Goal: Task Accomplishment & Management: Use online tool/utility

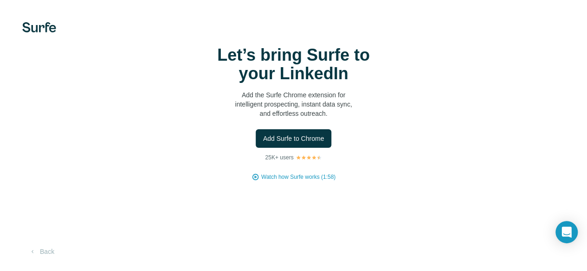
scroll to position [44, 0]
click at [263, 134] on span "Add Surfe to Chrome" at bounding box center [293, 138] width 61 height 9
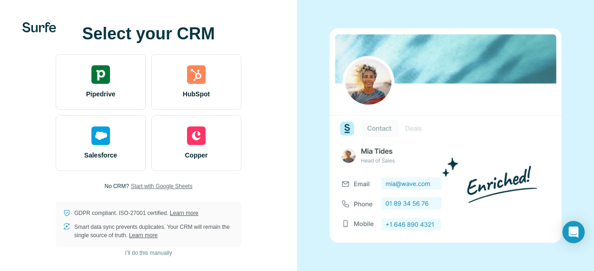
click at [138, 186] on span "Start with Google Sheets" at bounding box center [162, 186] width 62 height 8
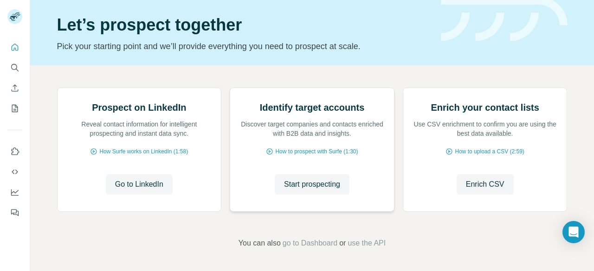
scroll to position [39, 0]
click at [16, 68] on icon "Search" at bounding box center [14, 67] width 6 height 6
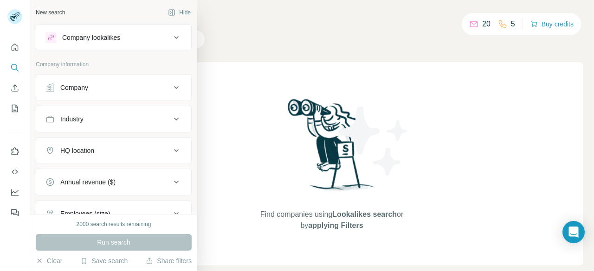
click at [130, 39] on div "Company lookalikes" at bounding box center [107, 37] width 125 height 11
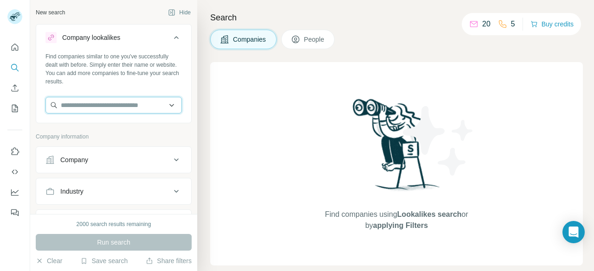
click at [91, 105] on input "text" at bounding box center [113, 105] width 136 height 17
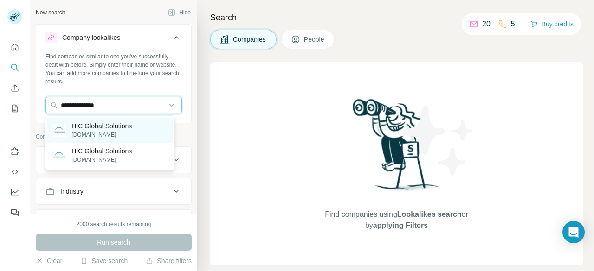
type input "**********"
click at [116, 131] on p "[DOMAIN_NAME]" at bounding box center [101, 135] width 60 height 8
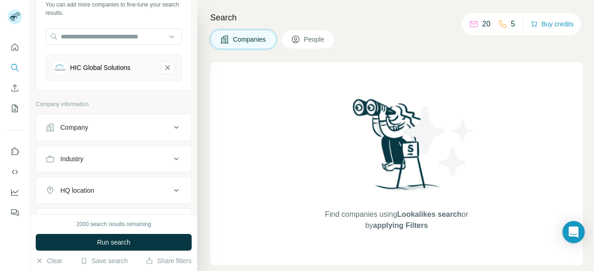
scroll to position [70, 0]
click at [115, 126] on div "Company" at bounding box center [107, 126] width 125 height 9
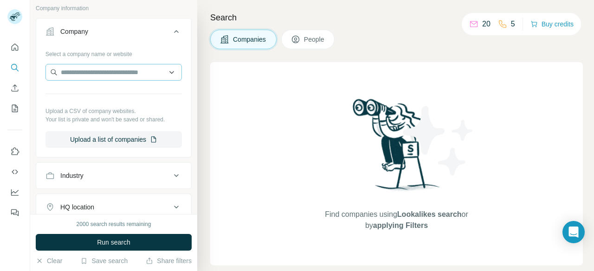
scroll to position [193, 0]
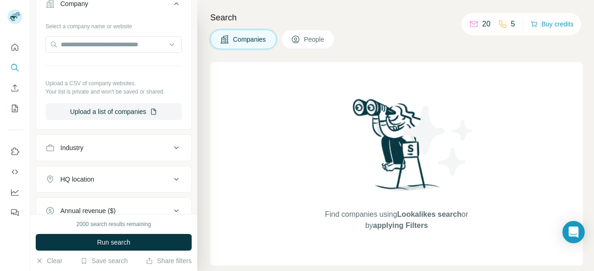
click at [101, 144] on div "Industry" at bounding box center [107, 147] width 125 height 9
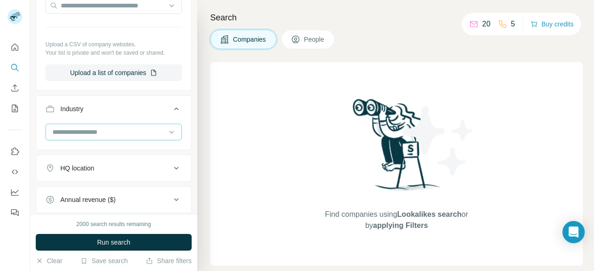
click at [96, 125] on div at bounding box center [108, 132] width 115 height 16
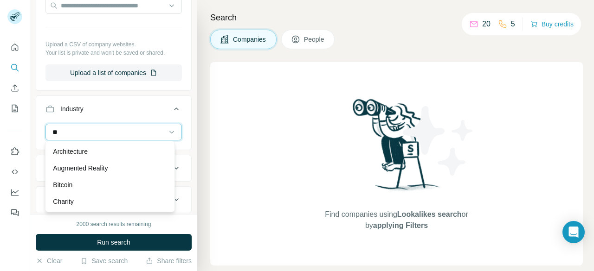
type input "**"
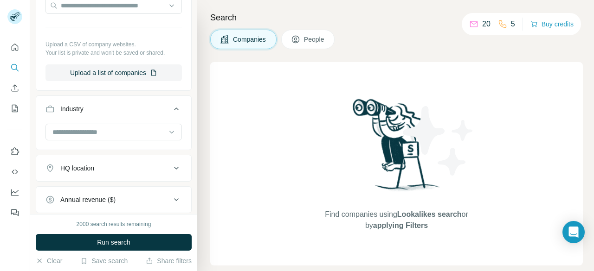
click at [137, 105] on div "Industry" at bounding box center [107, 108] width 125 height 9
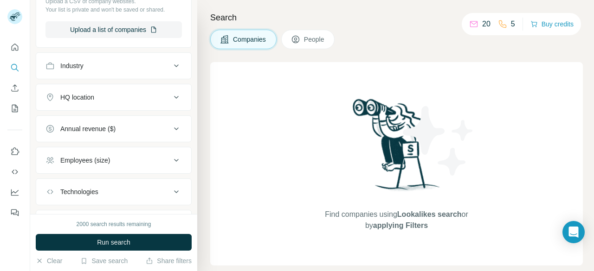
scroll to position [275, 0]
click at [106, 89] on button "HQ location" at bounding box center [113, 97] width 155 height 22
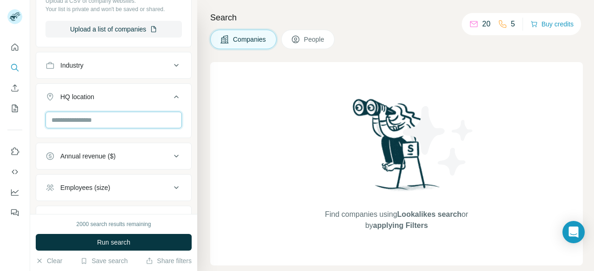
click at [79, 114] on input "text" at bounding box center [113, 120] width 136 height 17
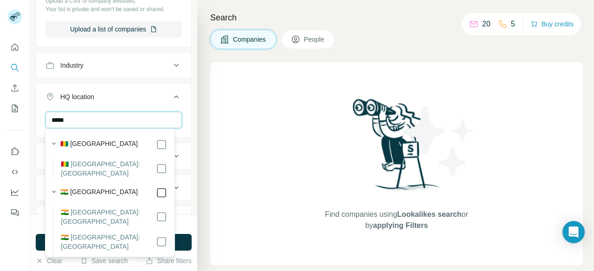
type input "*****"
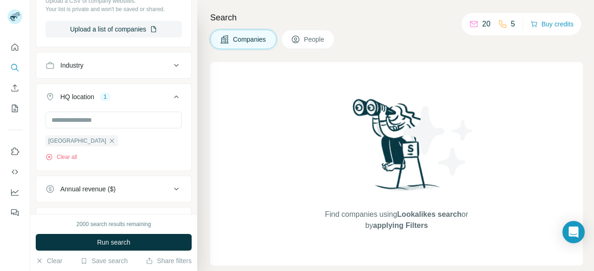
click at [144, 92] on div "HQ location 1" at bounding box center [107, 96] width 125 height 9
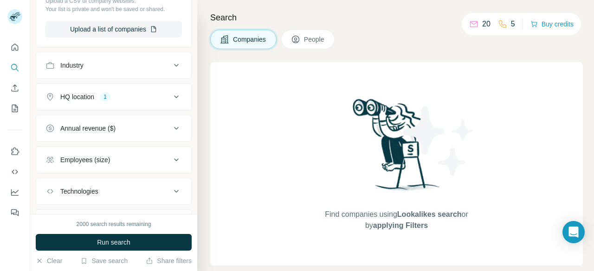
click at [97, 124] on div "Annual revenue ($)" at bounding box center [87, 128] width 55 height 9
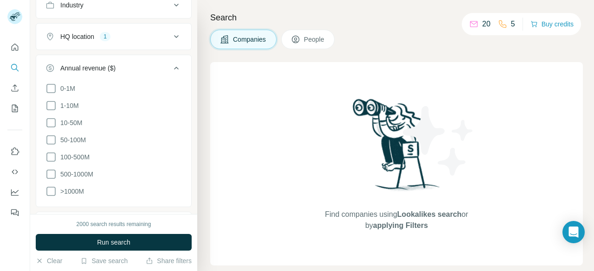
scroll to position [424, 0]
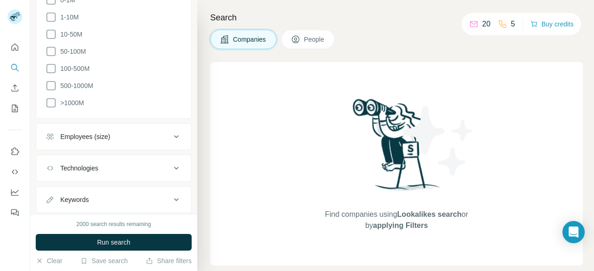
click at [101, 132] on div "Employees (size)" at bounding box center [85, 136] width 50 height 9
click at [51, 186] on icon at bounding box center [50, 191] width 11 height 11
click at [57, 204] on span "51-200" at bounding box center [69, 208] width 24 height 9
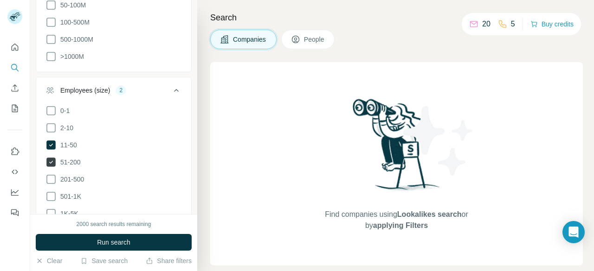
scroll to position [473, 0]
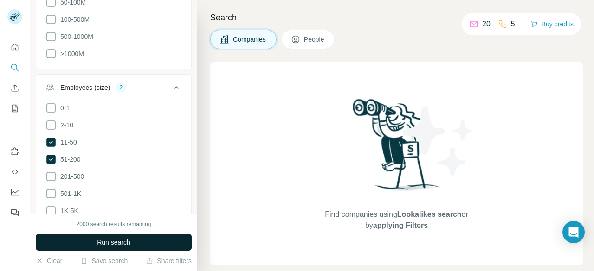
click at [103, 244] on span "Run search" at bounding box center [113, 242] width 33 height 9
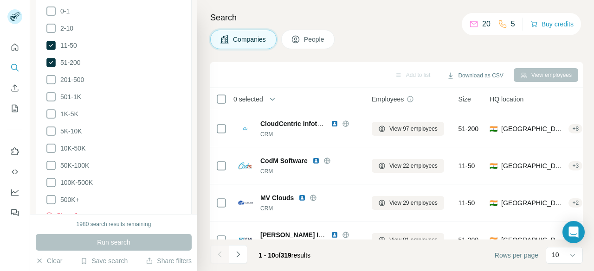
scroll to position [668, 0]
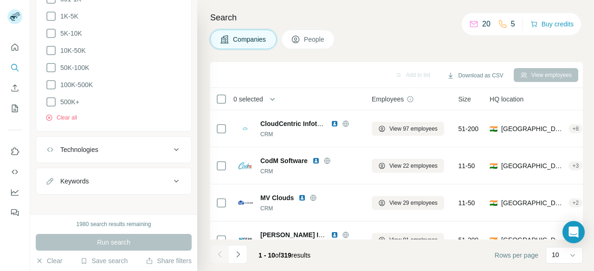
click at [118, 145] on div "Technologies" at bounding box center [107, 149] width 125 height 9
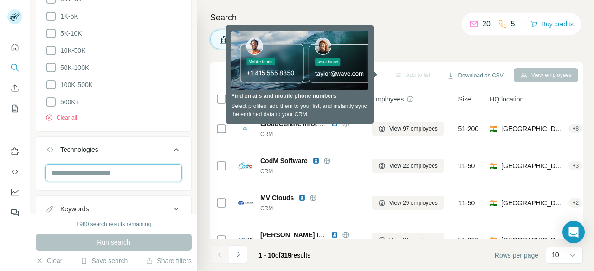
click at [83, 165] on input "text" at bounding box center [113, 173] width 136 height 17
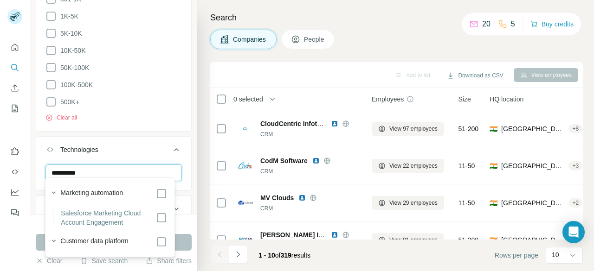
type input "**********"
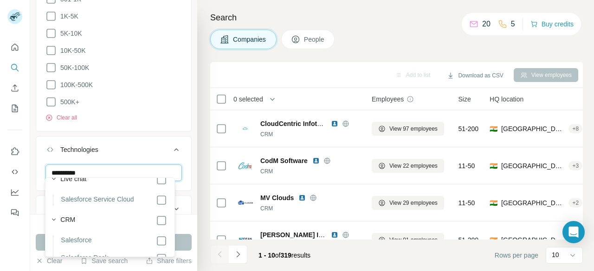
scroll to position [186, 0]
click at [51, 223] on icon "button" at bounding box center [53, 218] width 9 height 9
click at [160, 225] on icon at bounding box center [161, 219] width 11 height 11
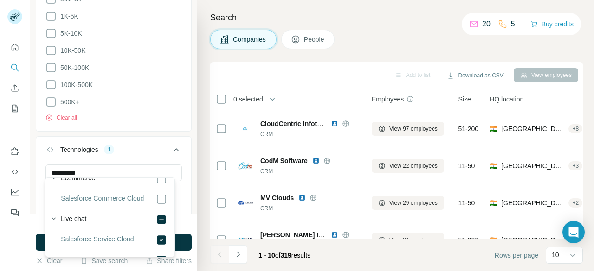
scroll to position [189, 0]
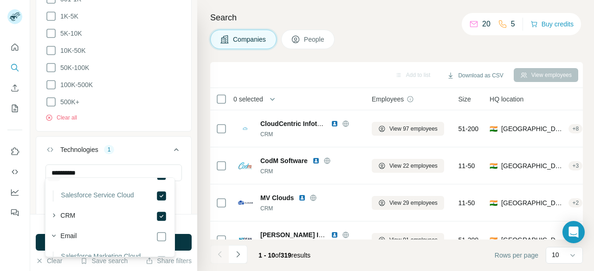
click at [53, 180] on icon "button" at bounding box center [53, 174] width 9 height 9
click at [156, 181] on icon at bounding box center [161, 175] width 11 height 11
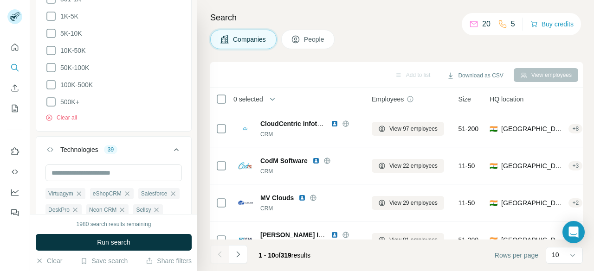
click at [146, 125] on div "Employees (size) 2 0-1 2-10 11-50 [PHONE_NUMBER] 501-1K 1K-5K 5K-10K 10K-50K 50…" at bounding box center [114, 5] width 156 height 252
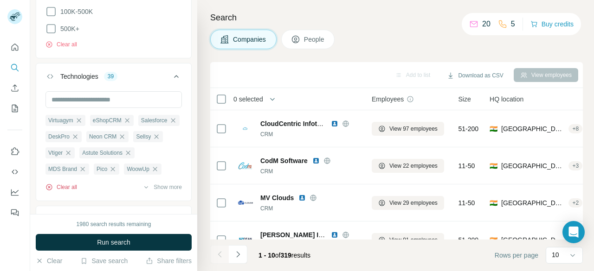
click at [71, 183] on button "Clear all" at bounding box center [61, 187] width 32 height 8
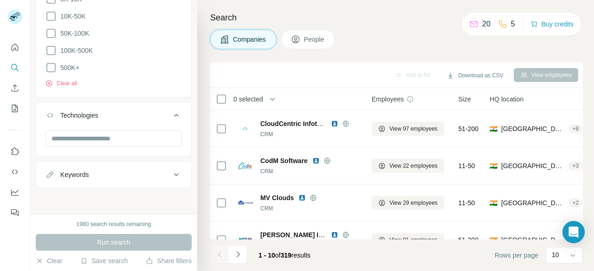
scroll to position [696, 0]
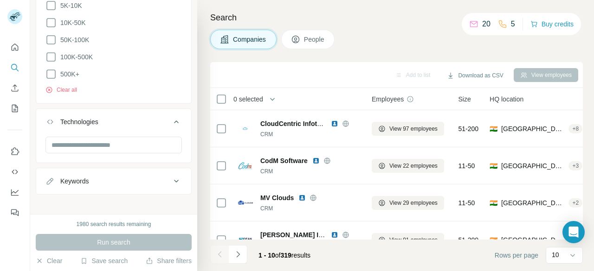
drag, startPoint x: 343, startPoint y: 124, endPoint x: 381, endPoint y: 15, distance: 115.7
click at [381, 15] on h4 "Search" at bounding box center [396, 17] width 372 height 13
click at [303, 37] on button "People" at bounding box center [308, 39] width 54 height 19
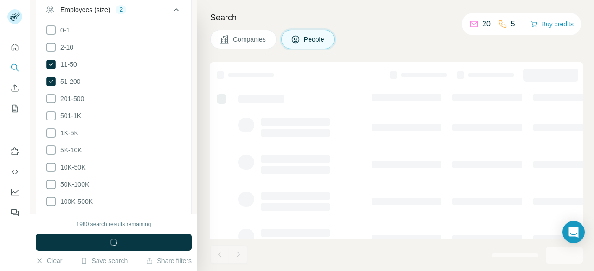
scroll to position [840, 0]
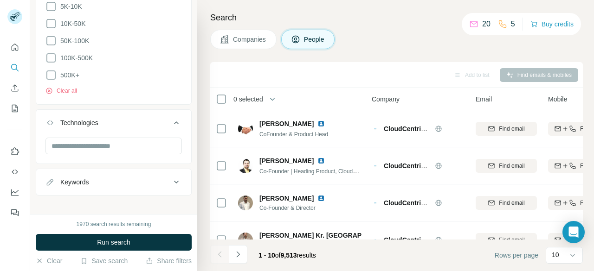
click at [230, 34] on button "Companies" at bounding box center [243, 39] width 66 height 19
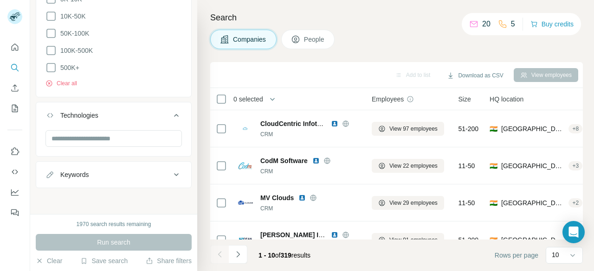
scroll to position [696, 0]
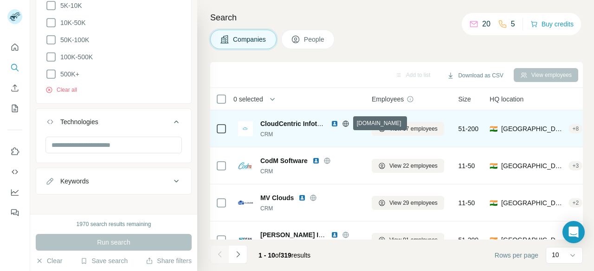
click at [348, 123] on icon at bounding box center [345, 123] width 7 height 7
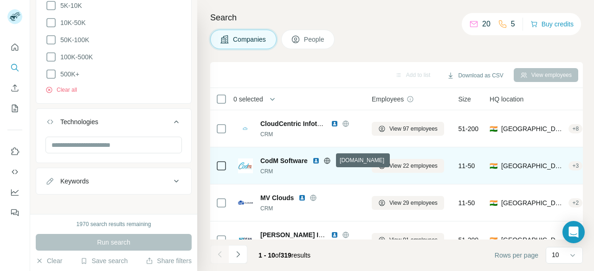
click at [330, 159] on icon at bounding box center [326, 160] width 7 height 7
drag, startPoint x: 255, startPoint y: 158, endPoint x: 308, endPoint y: 160, distance: 52.9
click at [308, 160] on div "CodM Software CRM" at bounding box center [299, 165] width 122 height 19
drag, startPoint x: 308, startPoint y: 160, endPoint x: 258, endPoint y: 158, distance: 50.1
click at [258, 158] on div "CodM Software CRM" at bounding box center [299, 165] width 122 height 19
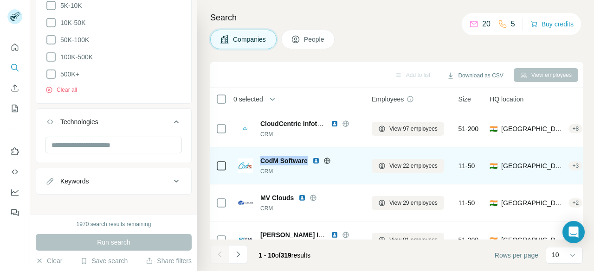
copy span "CodM Software"
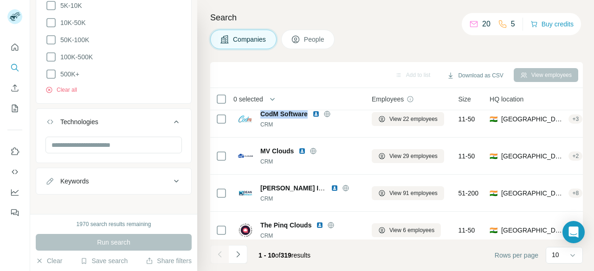
scroll to position [56, 0]
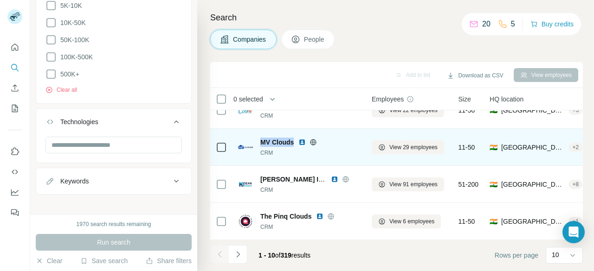
drag, startPoint x: 257, startPoint y: 142, endPoint x: 295, endPoint y: 141, distance: 38.1
click at [295, 141] on div "MV Clouds CRM" at bounding box center [299, 147] width 122 height 19
copy span "MV Clouds"
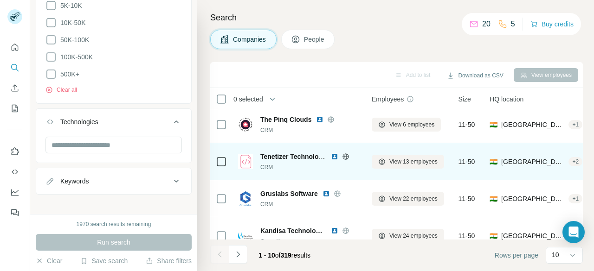
scroll to position [153, 0]
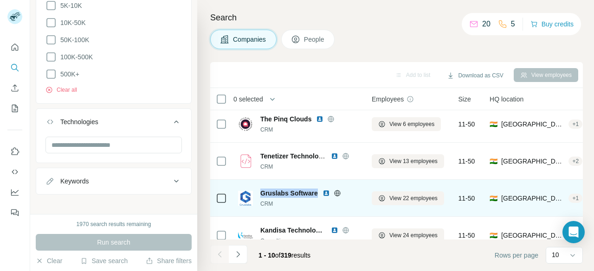
drag, startPoint x: 257, startPoint y: 189, endPoint x: 318, endPoint y: 191, distance: 61.3
click at [318, 191] on div "Gruslabs Software CRM" at bounding box center [299, 198] width 122 height 19
copy span "Gruslabs Software"
